Goal: Transaction & Acquisition: Purchase product/service

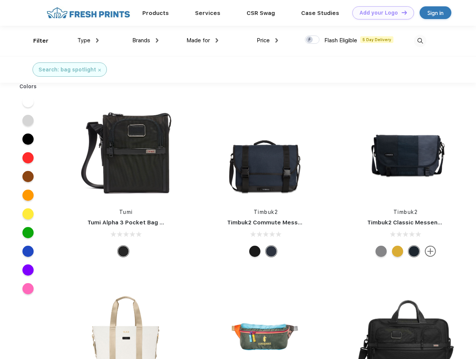
click at [381, 13] on link "Add your Logo Design Tool" at bounding box center [384, 12] width 62 height 13
click at [0, 0] on div "Design Tool" at bounding box center [0, 0] width 0 height 0
click at [401, 12] on link "Add your Logo Design Tool" at bounding box center [384, 12] width 62 height 13
click at [36, 41] on div "Filter" at bounding box center [40, 41] width 15 height 9
click at [88, 40] on span "Type" at bounding box center [83, 40] width 13 height 7
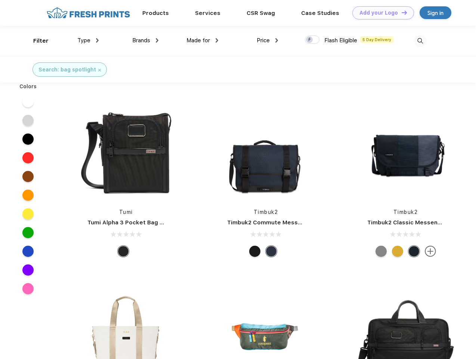
click at [145, 40] on span "Brands" at bounding box center [141, 40] width 18 height 7
click at [203, 40] on span "Made for" at bounding box center [199, 40] width 24 height 7
click at [268, 40] on span "Price" at bounding box center [263, 40] width 13 height 7
click at [313, 40] on div at bounding box center [312, 40] width 15 height 8
click at [310, 40] on input "checkbox" at bounding box center [307, 37] width 5 height 5
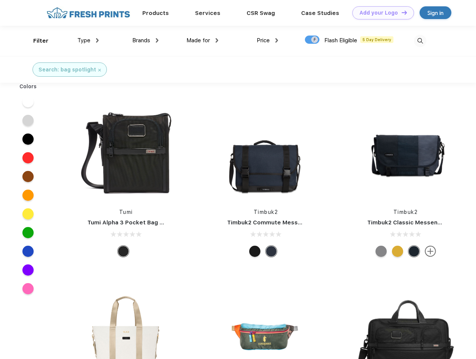
click at [420, 41] on img at bounding box center [420, 41] width 12 height 12
